Goal: Book appointment/travel/reservation

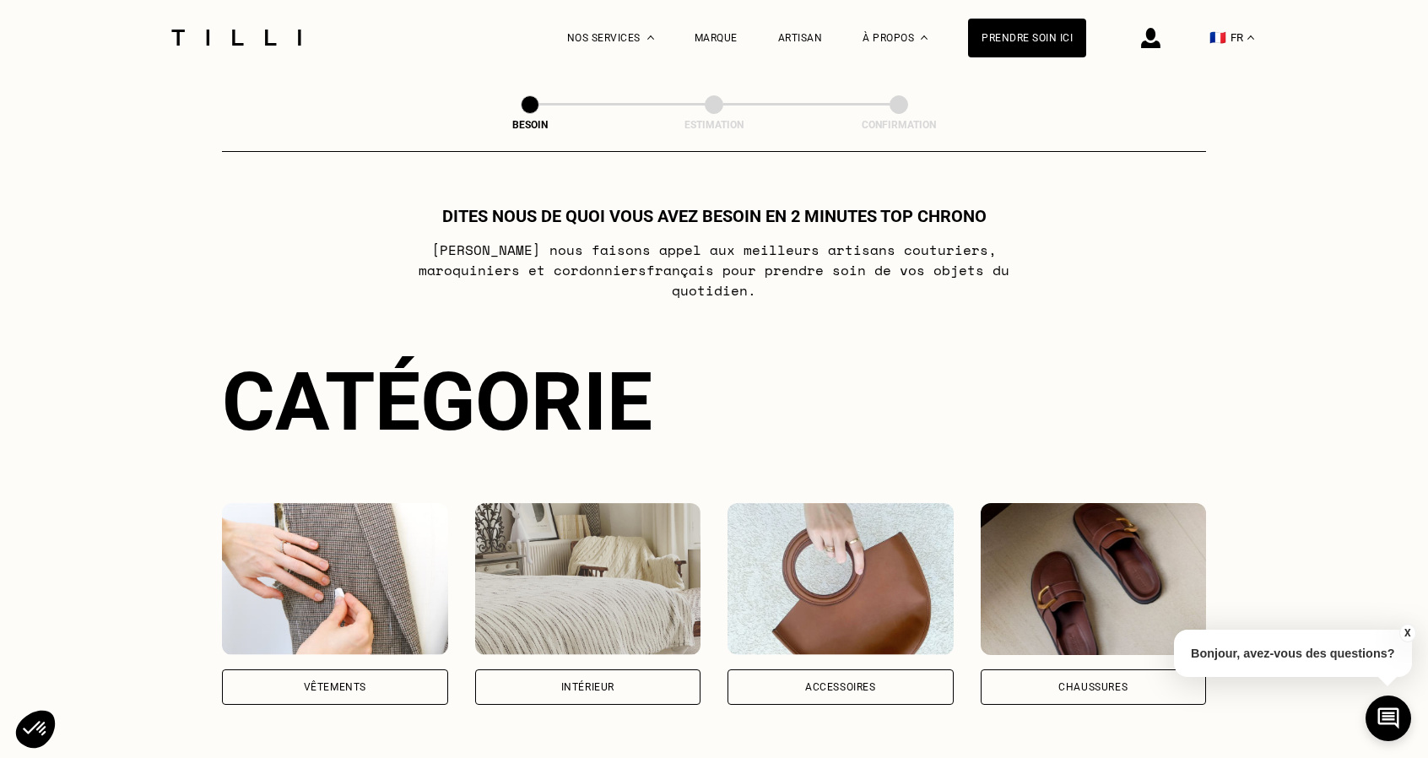
click at [388, 674] on div "Vêtements" at bounding box center [335, 686] width 226 height 35
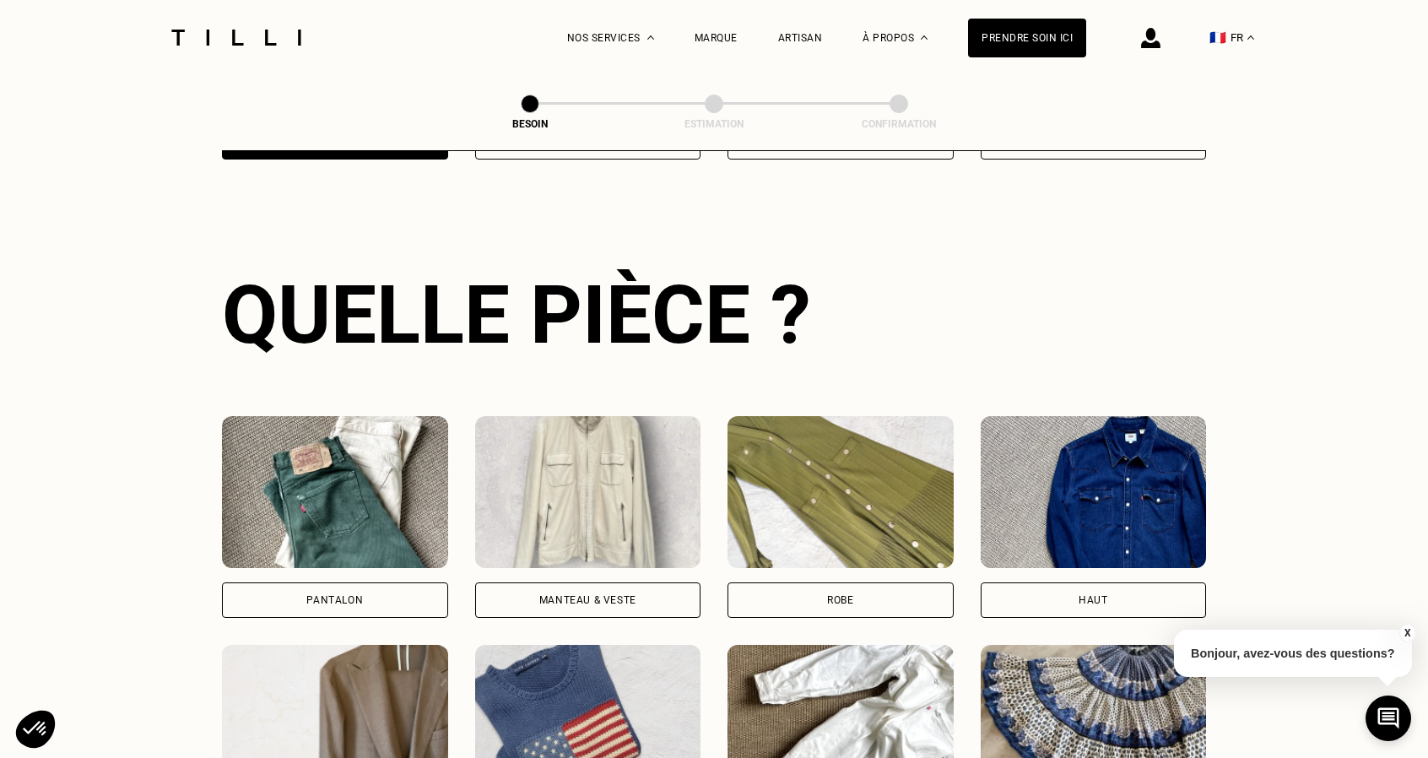
scroll to position [552, 0]
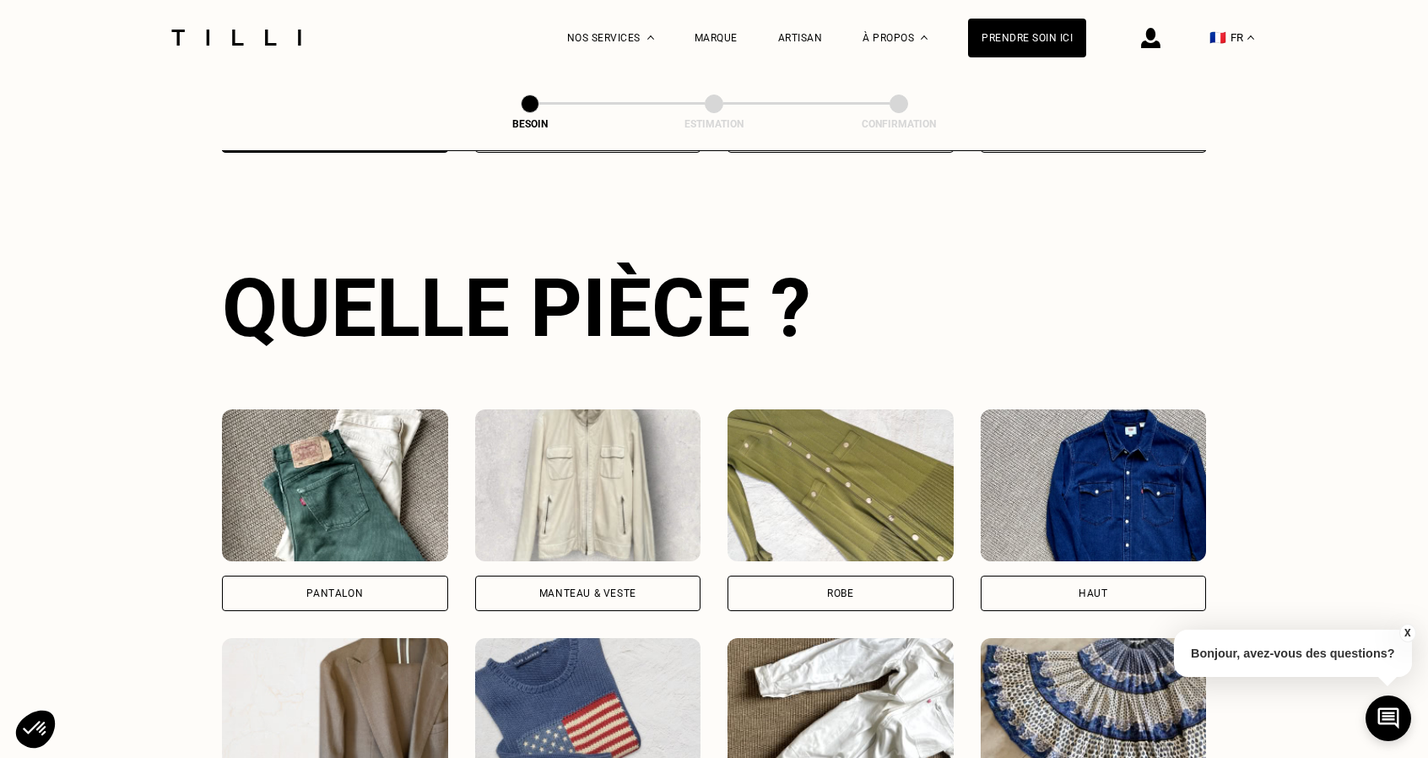
click at [391, 576] on div "Pantalon" at bounding box center [335, 593] width 226 height 35
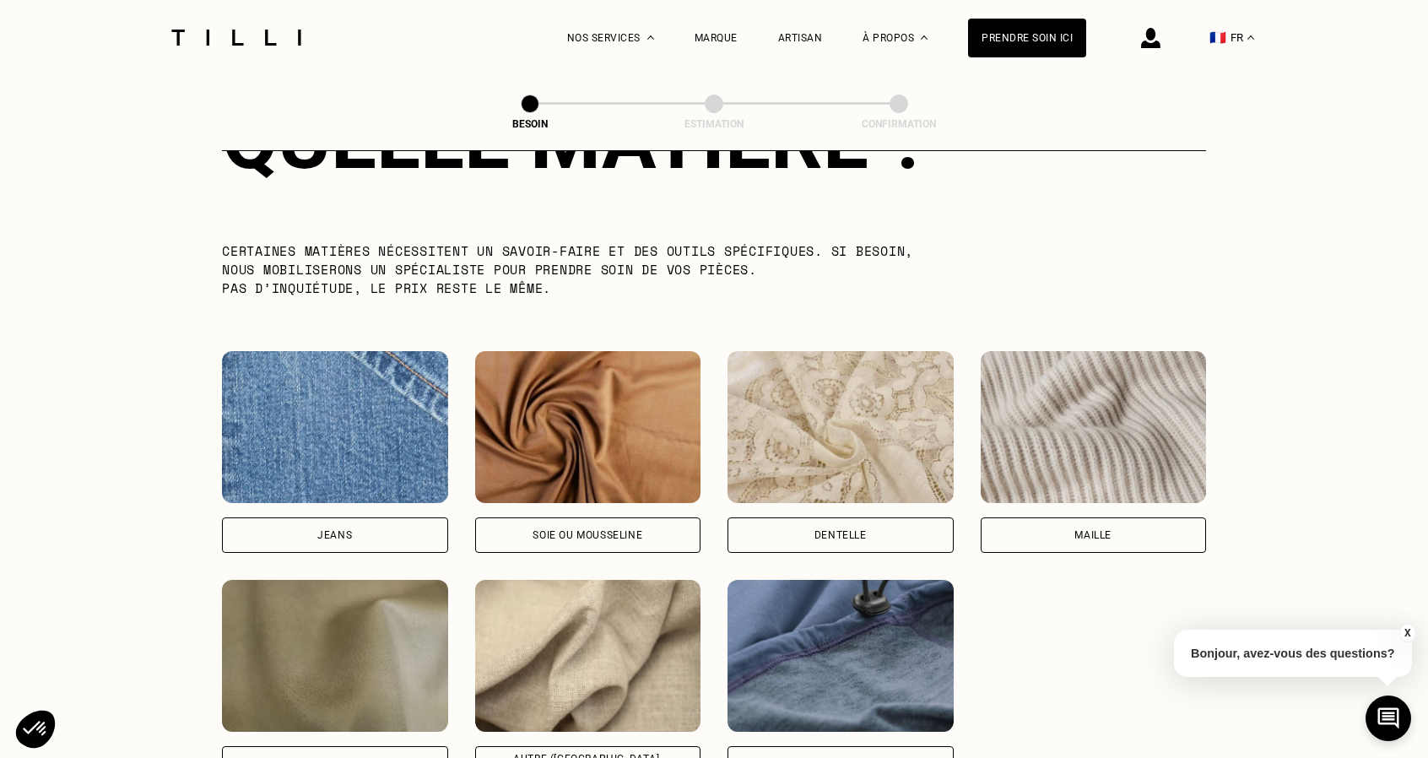
click at [369, 518] on div "Jeans" at bounding box center [335, 534] width 226 height 35
select select "FR"
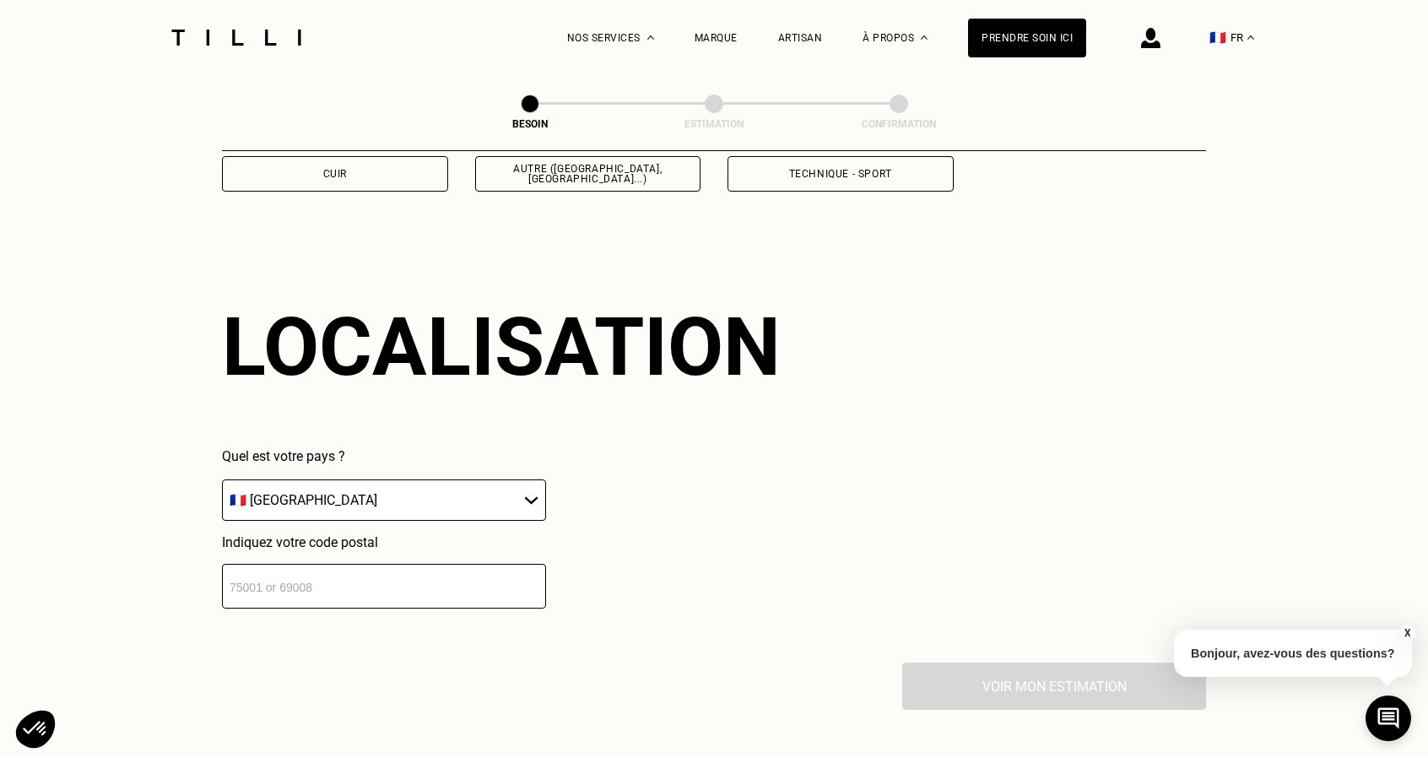
scroll to position [2267, 0]
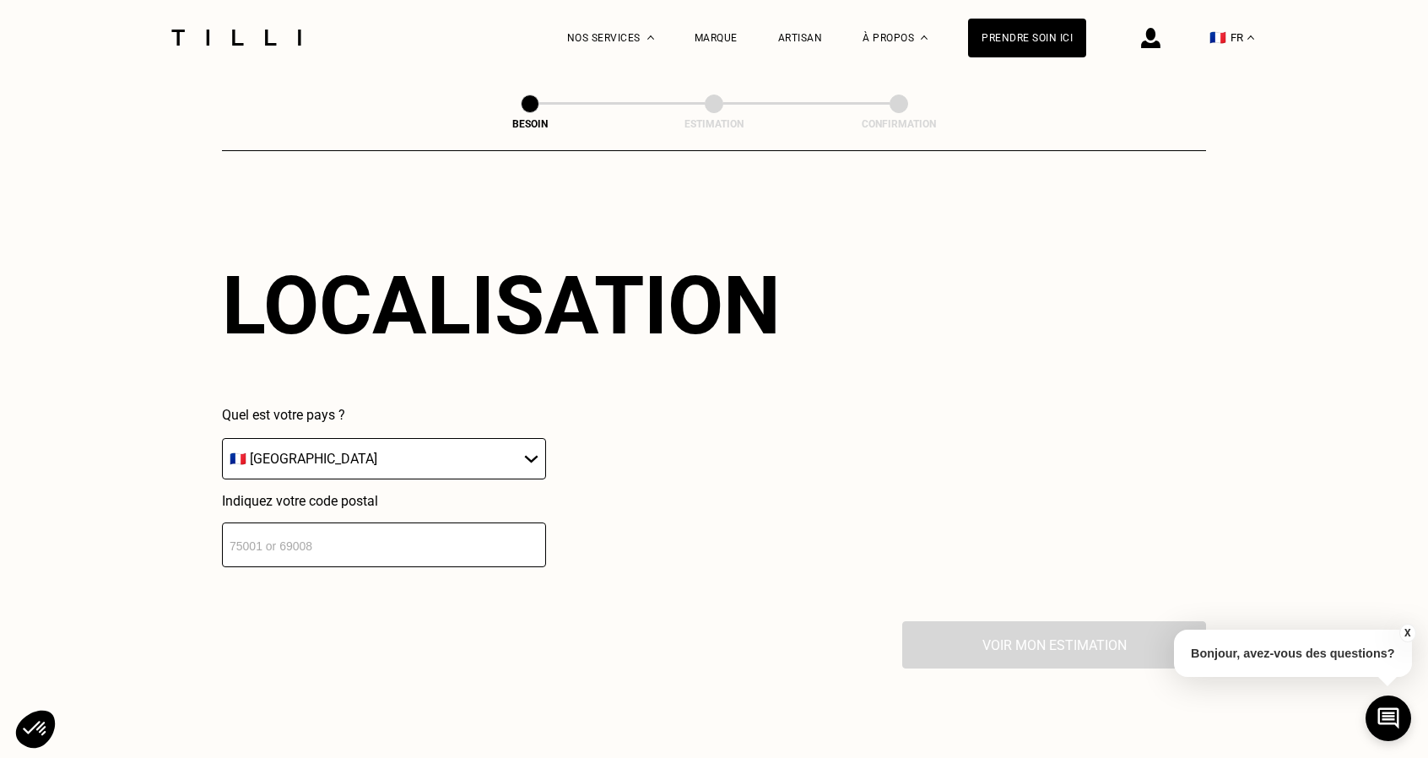
click at [420, 445] on select "🇩🇪 [GEOGRAPHIC_DATA] 🇦🇹 [GEOGRAPHIC_DATA] 🇧🇪 [GEOGRAPHIC_DATA] 🇧🇬 Bulgarie 🇨🇾 C…" at bounding box center [384, 458] width 324 height 41
click at [364, 542] on input "number" at bounding box center [384, 544] width 324 height 45
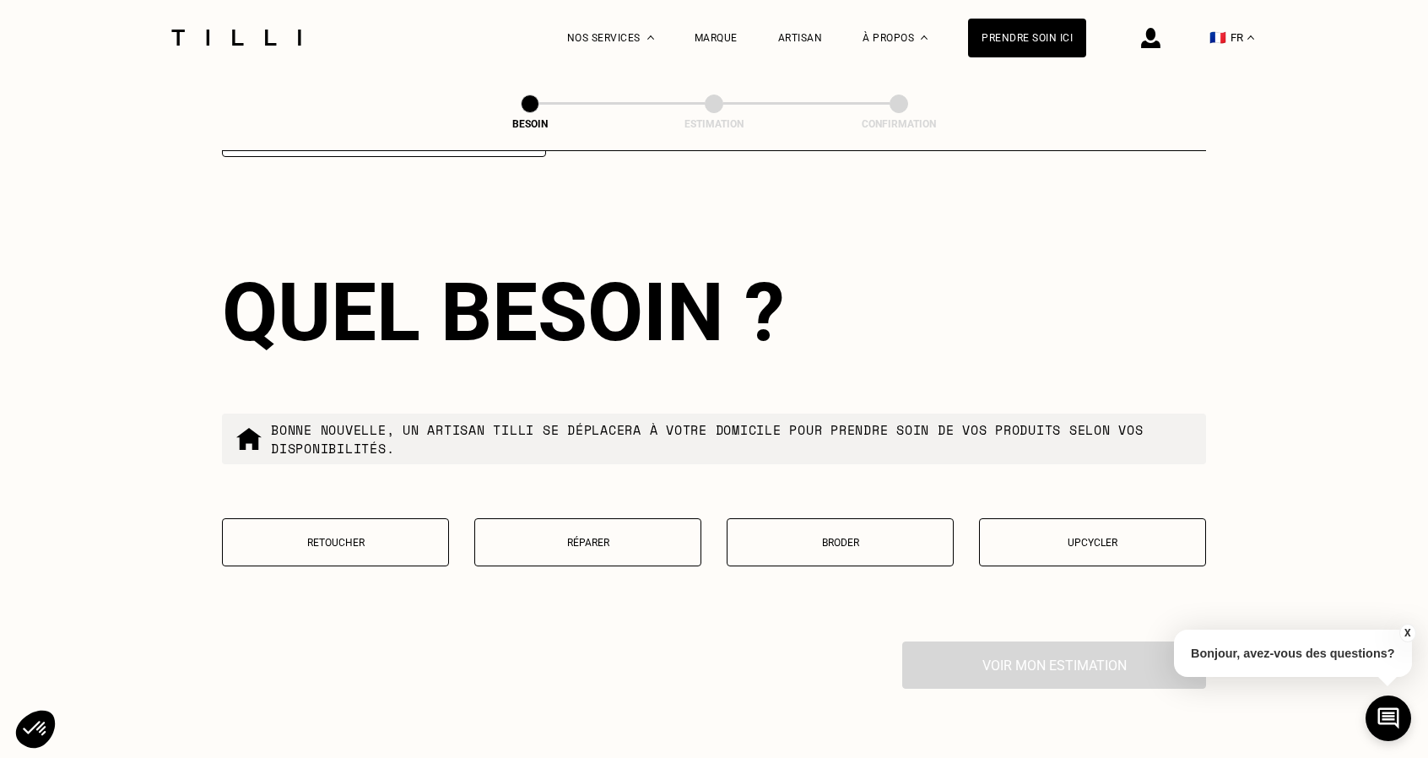
scroll to position [2685, 0]
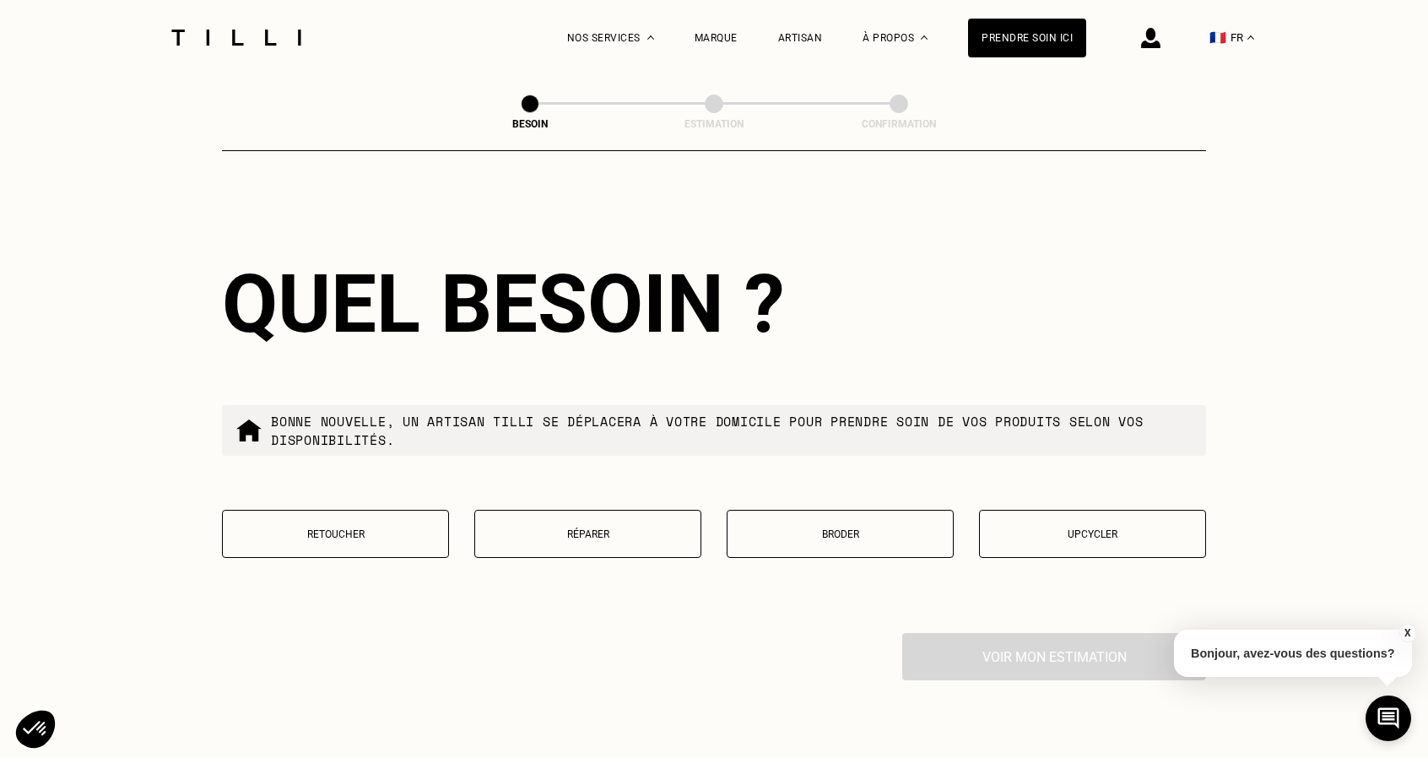
type input "59120"
click at [626, 528] on p "Réparer" at bounding box center [588, 534] width 208 height 12
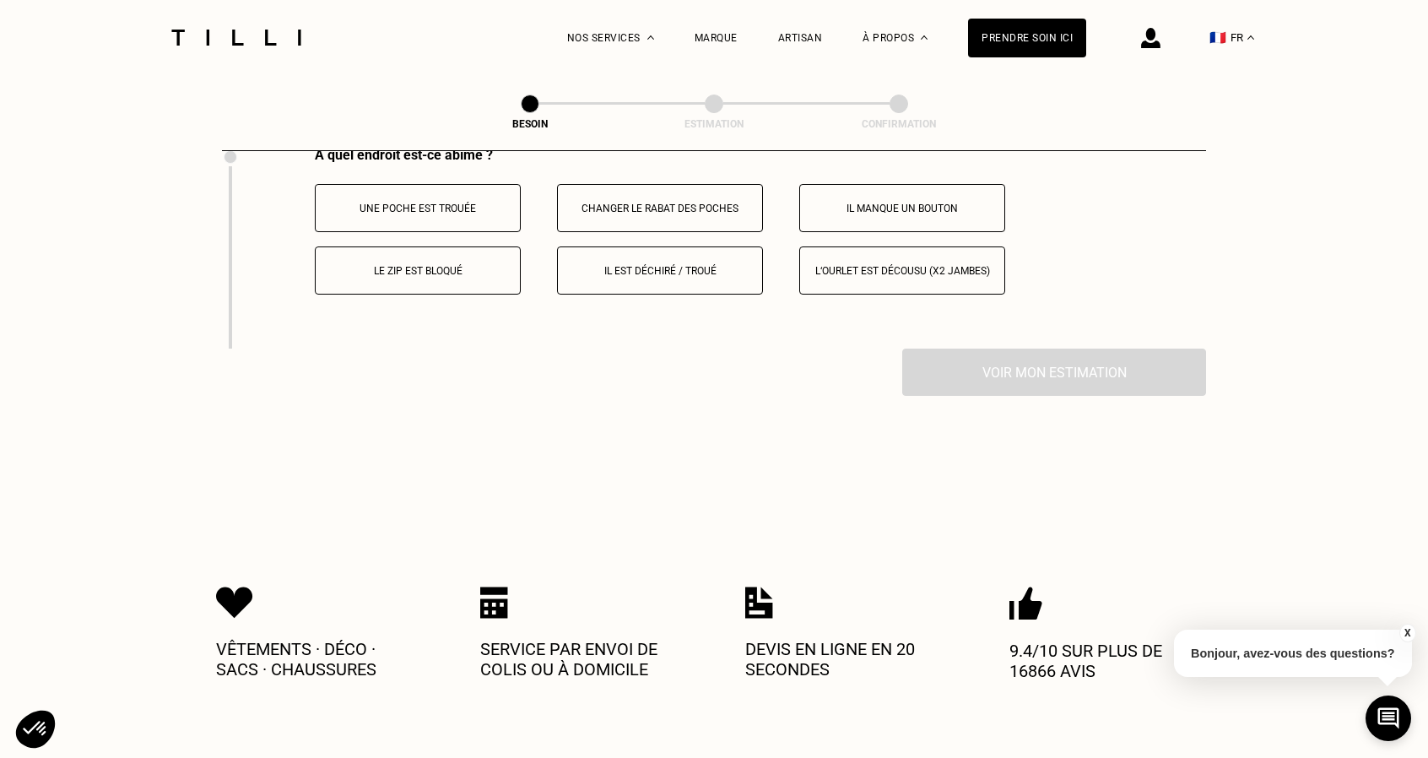
scroll to position [3172, 0]
click at [412, 264] on p "Le zip est bloqué" at bounding box center [417, 270] width 187 height 12
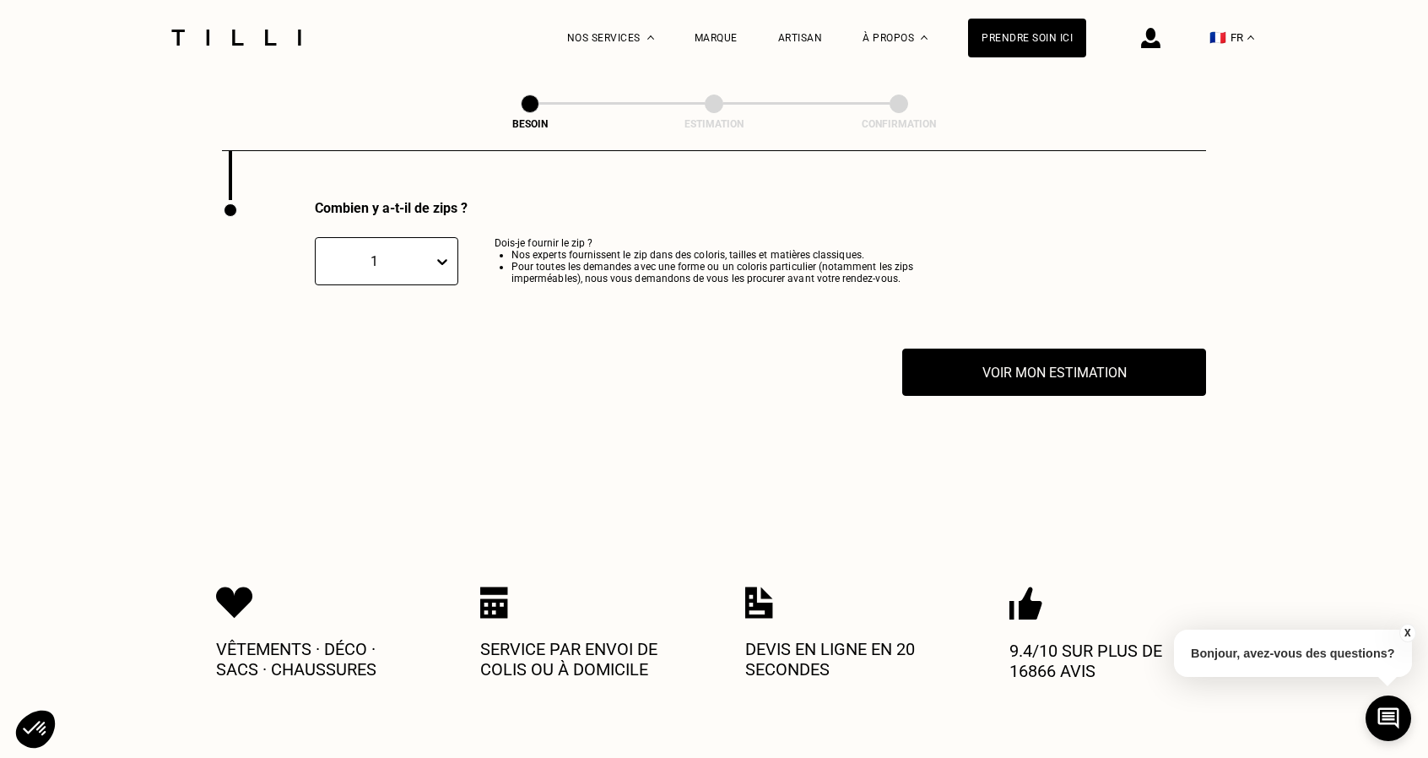
scroll to position [3321, 0]
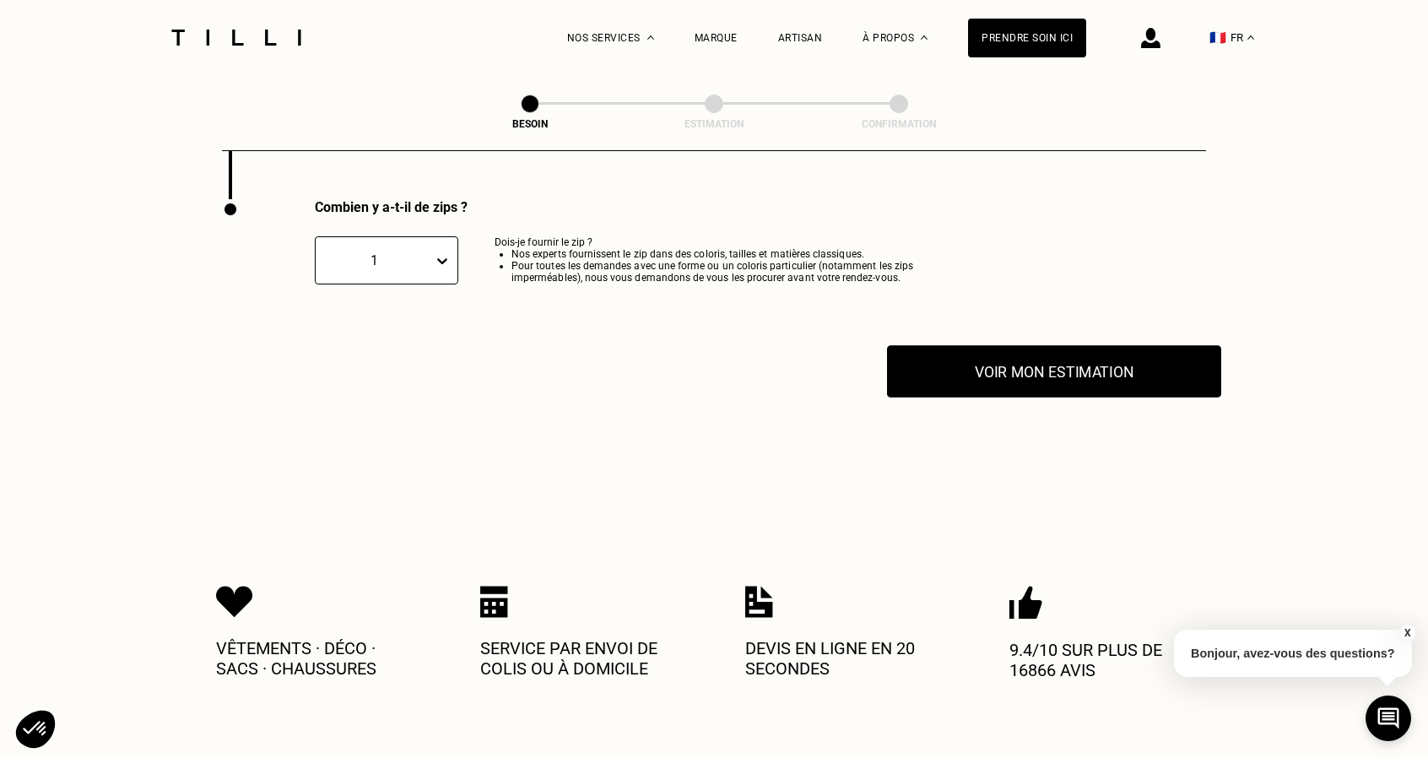
click at [999, 372] on button "Voir mon estimation" at bounding box center [1054, 371] width 334 height 52
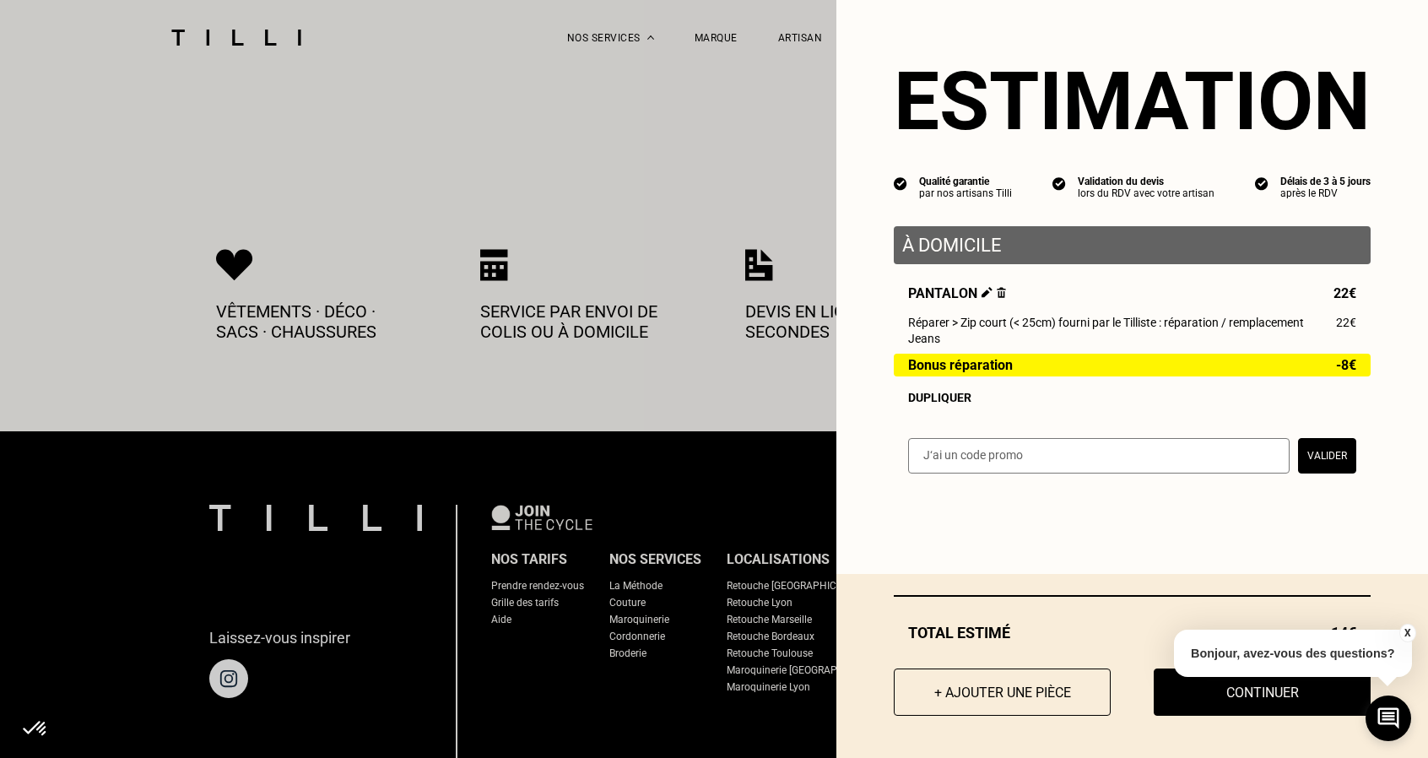
scroll to position [3658, 0]
click at [1408, 631] on button "X" at bounding box center [1406, 633] width 17 height 19
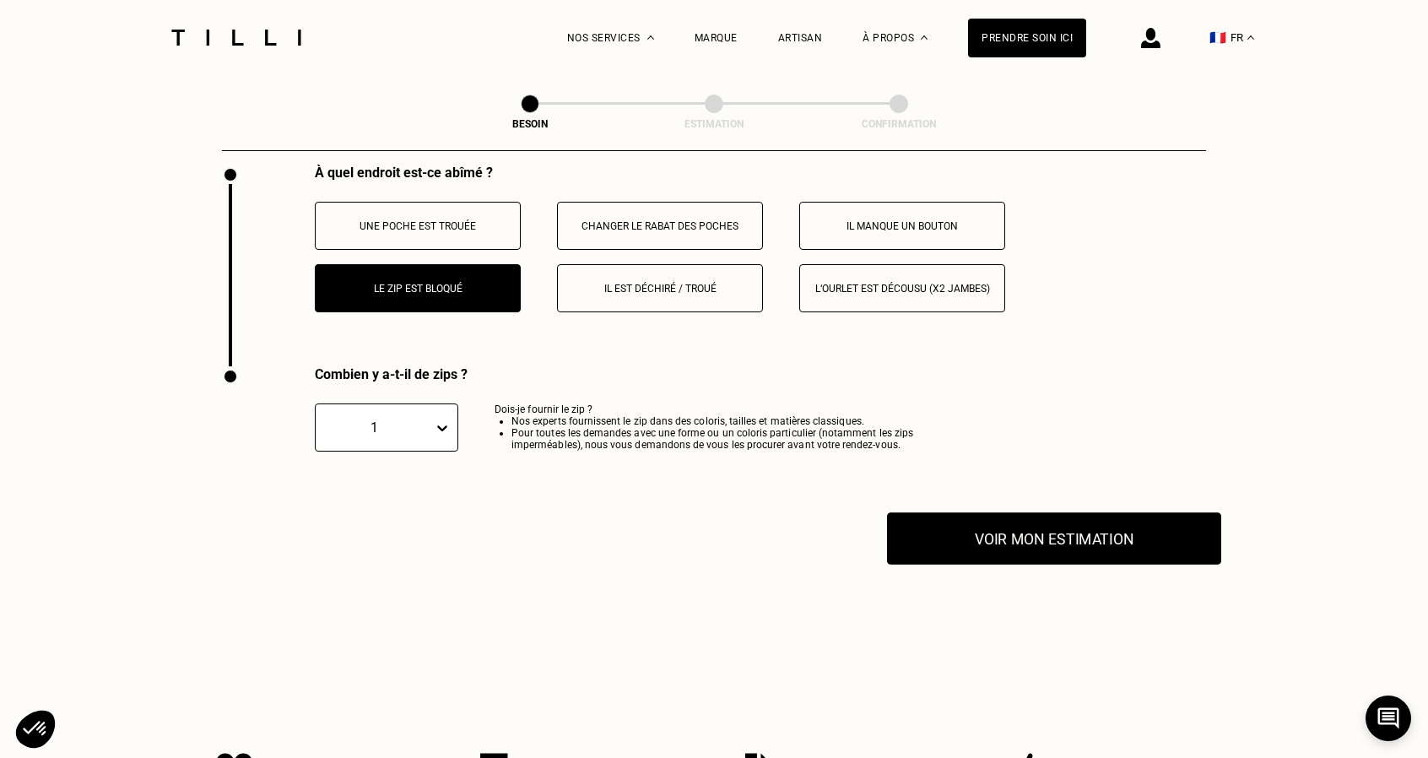
click at [1040, 530] on button "Voir mon estimation" at bounding box center [1054, 538] width 334 height 52
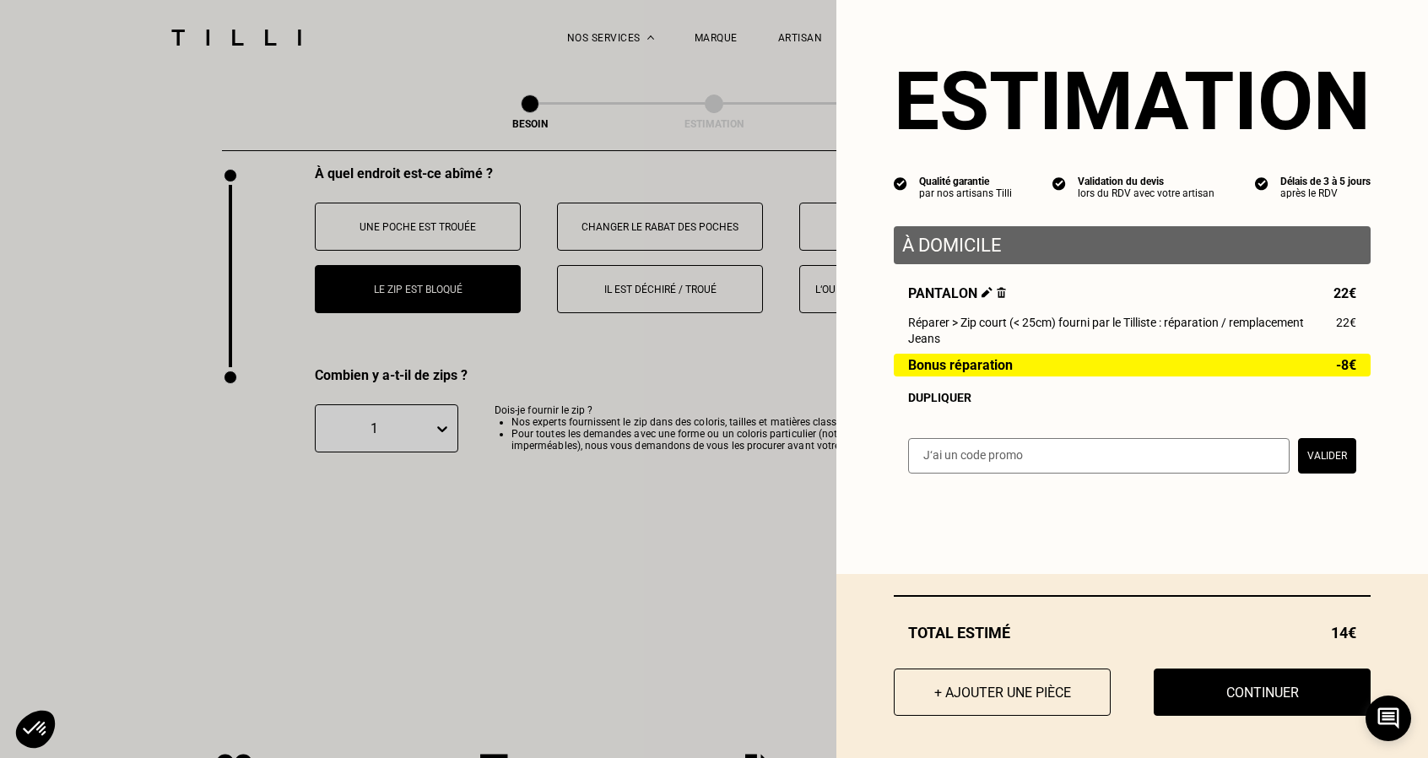
scroll to position [3153, 0]
click at [1213, 695] on button "Continuer" at bounding box center [1262, 692] width 239 height 52
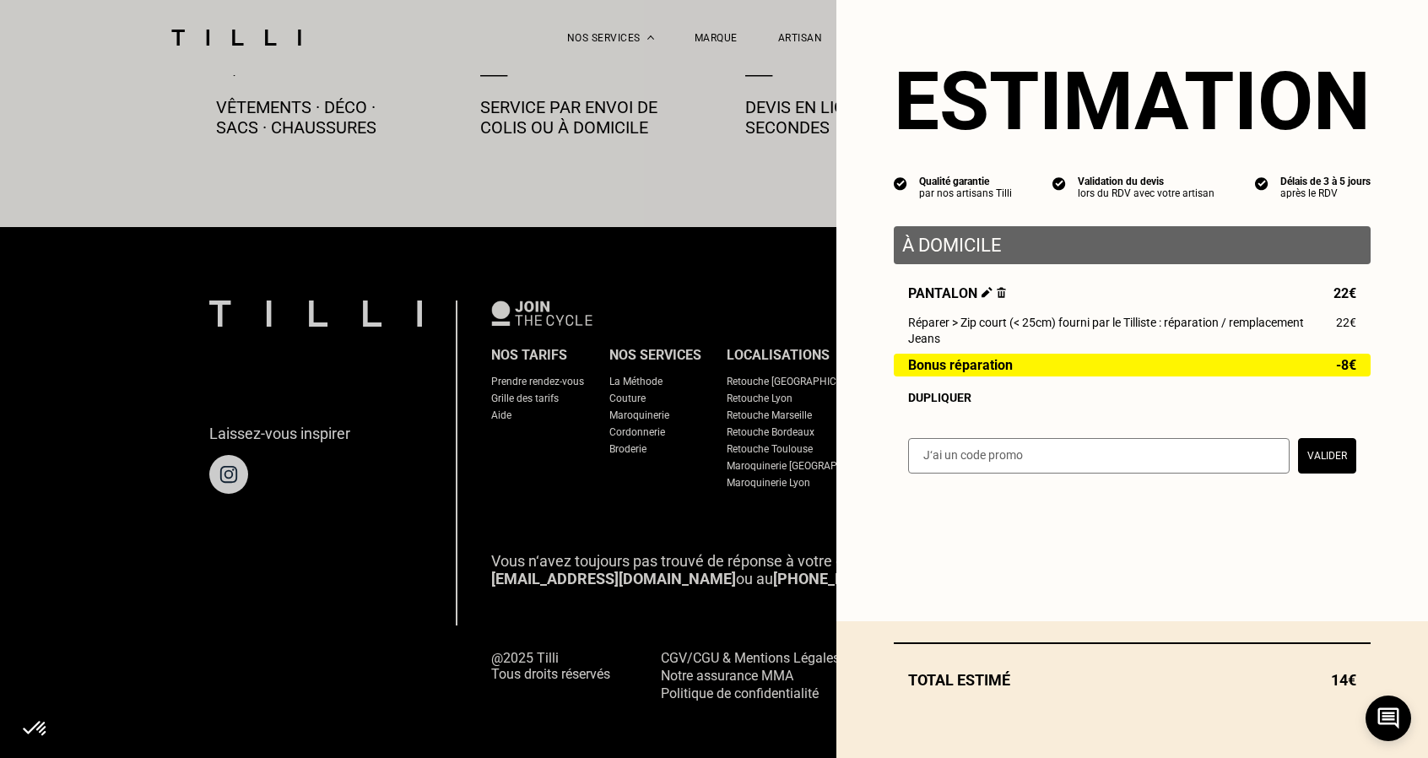
select select "FR"
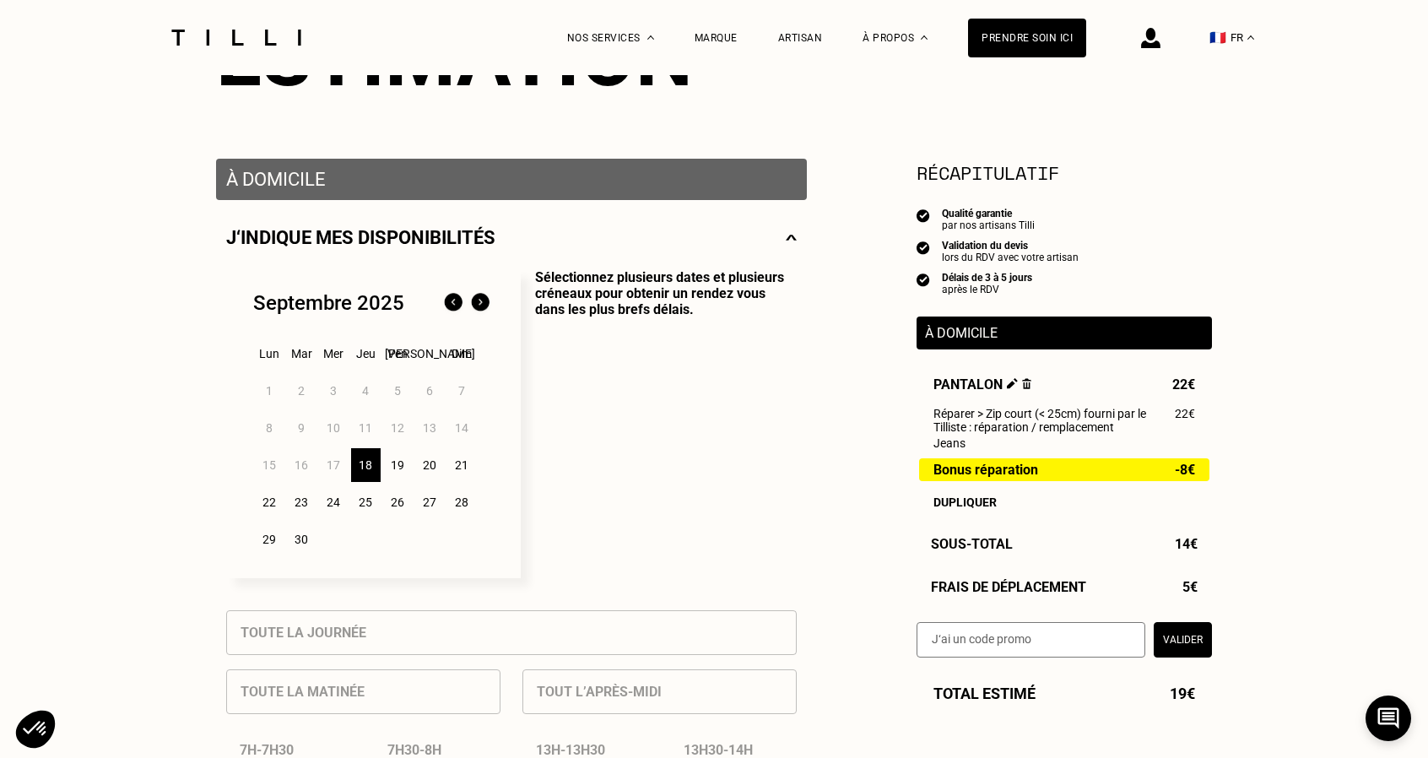
scroll to position [251, 0]
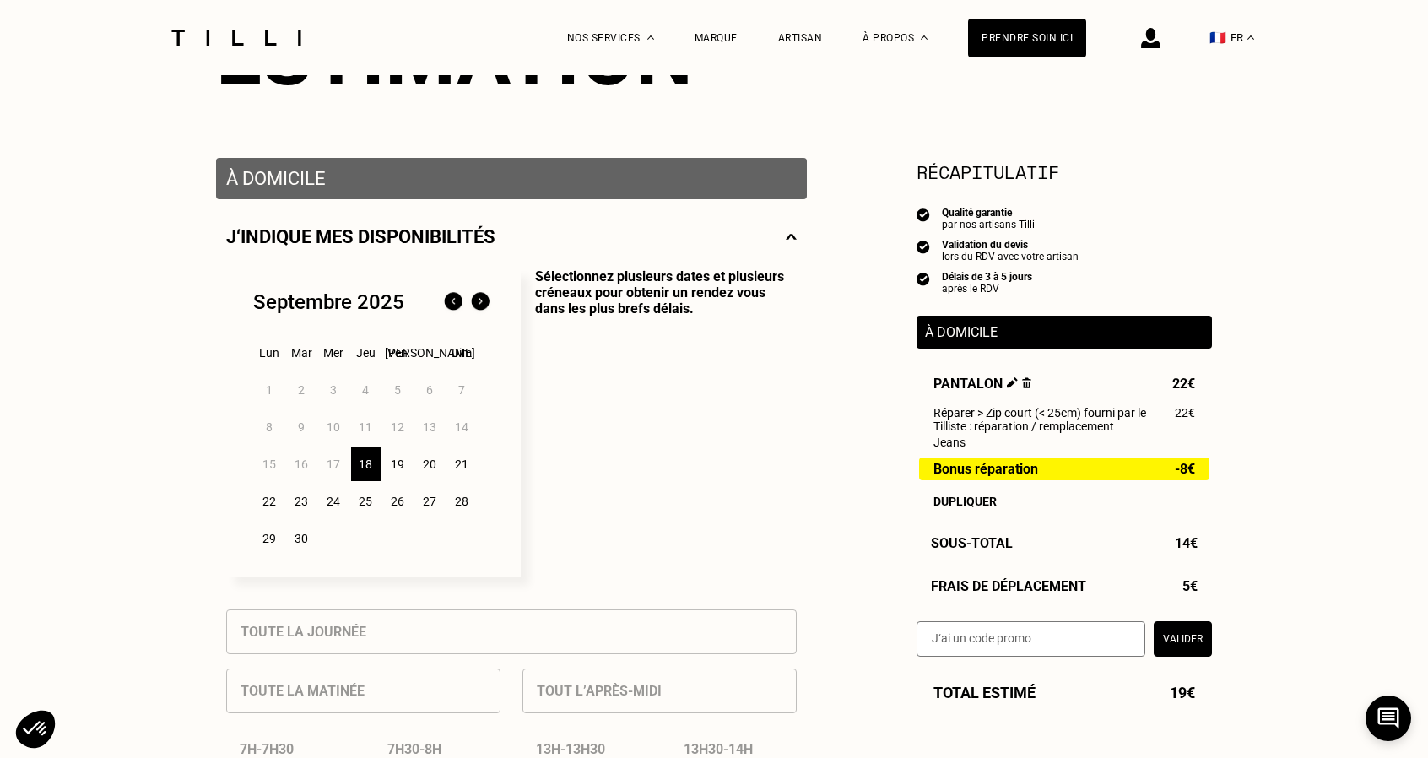
click at [398, 472] on div "19" at bounding box center [398, 464] width 30 height 34
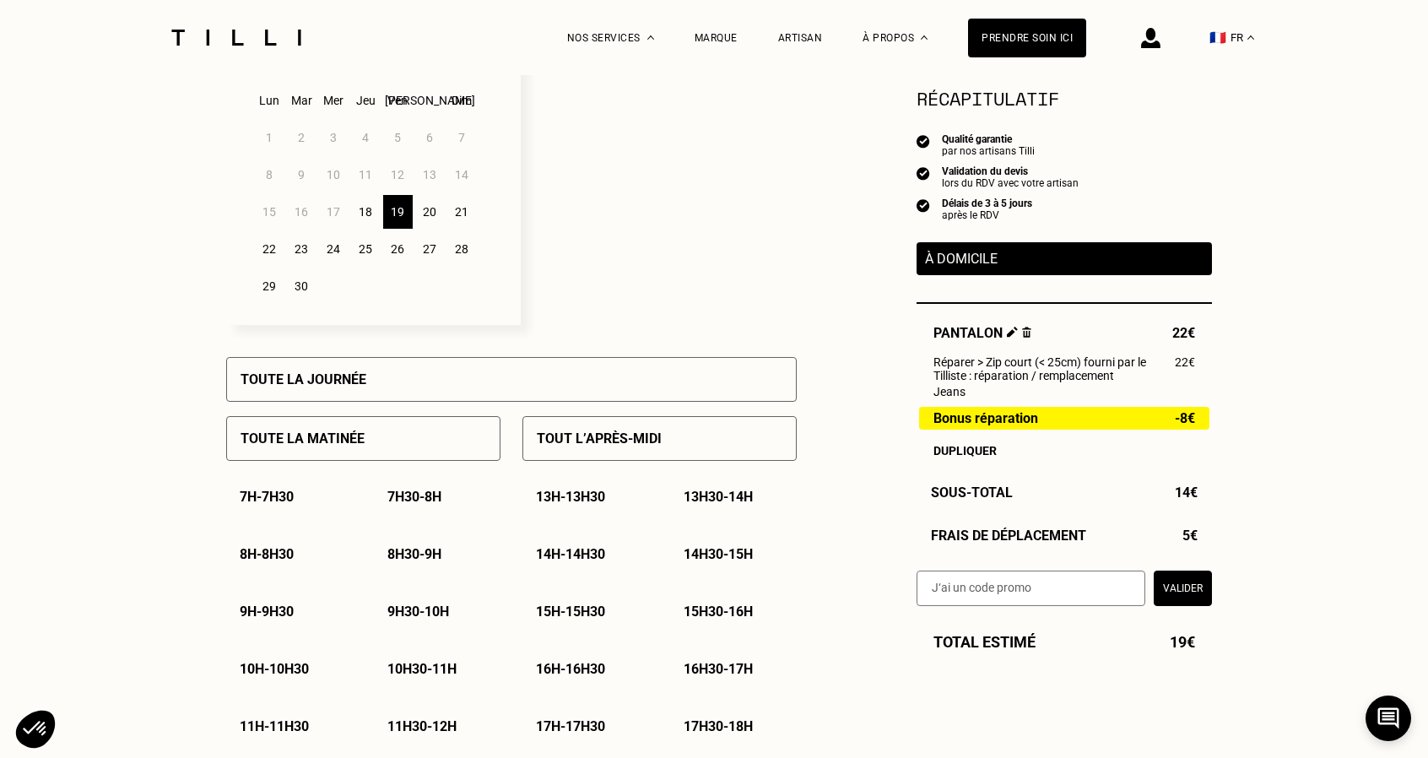
scroll to position [504, 0]
click at [423, 251] on div "27" at bounding box center [430, 248] width 30 height 34
click at [599, 381] on div "Toute la journée" at bounding box center [511, 378] width 570 height 45
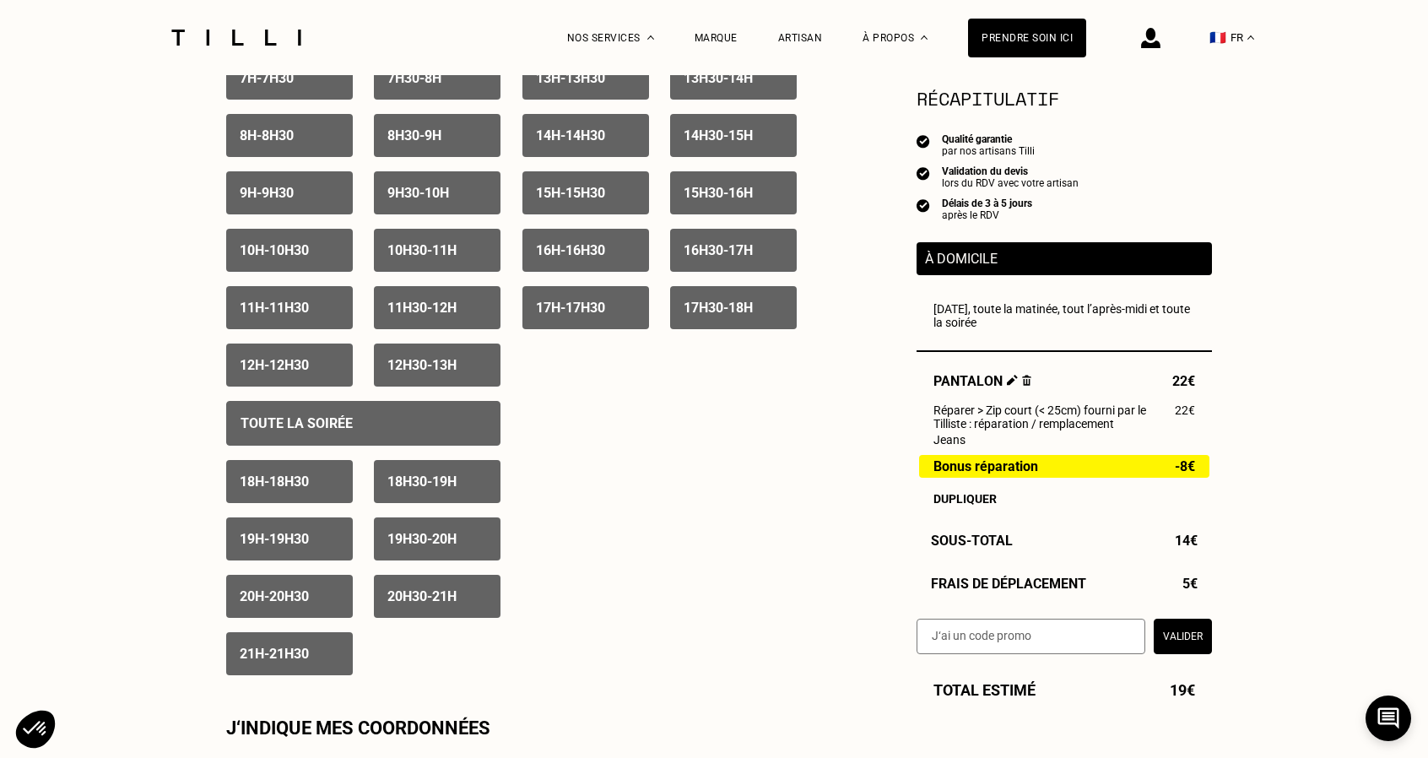
click at [412, 430] on div "Toute la soirée" at bounding box center [363, 423] width 274 height 45
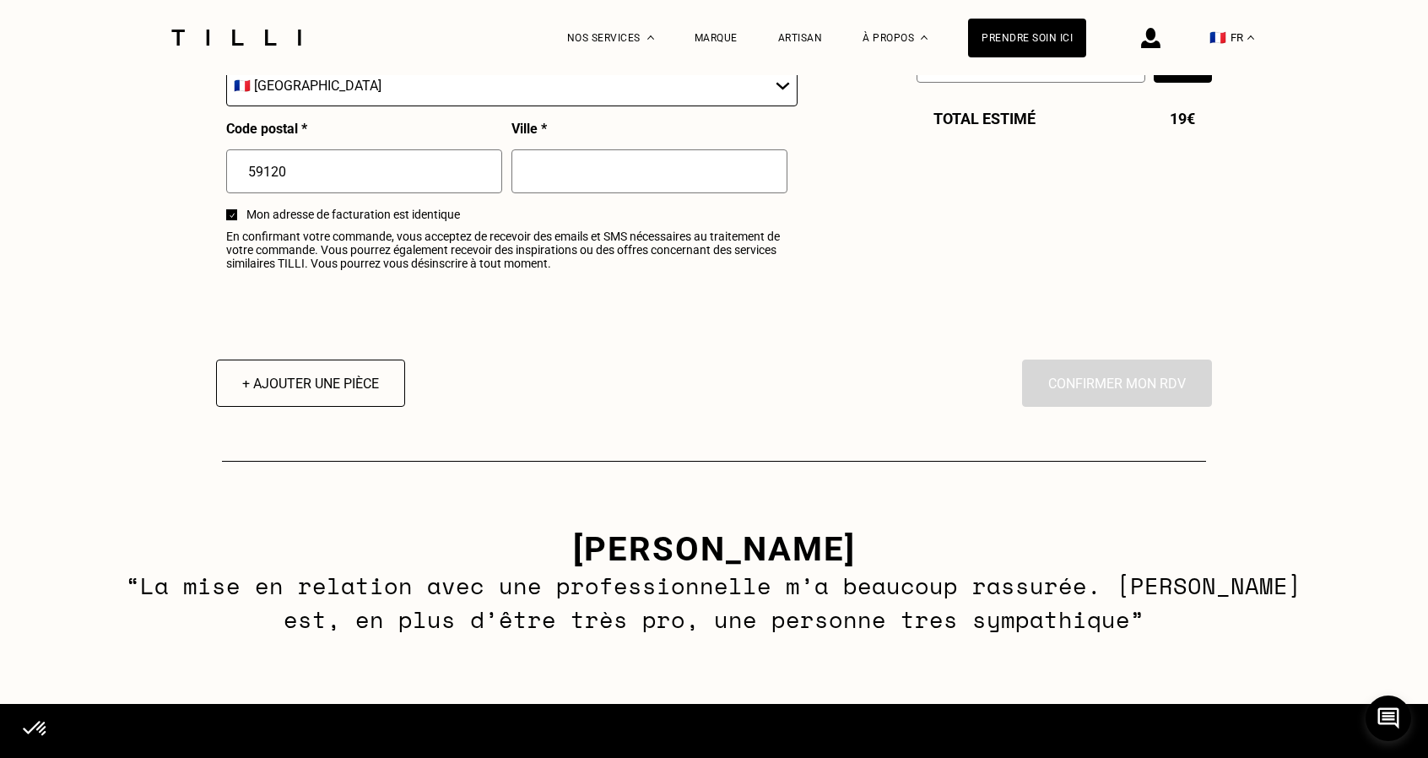
scroll to position [2106, 0]
